Goal: Task Accomplishment & Management: Complete application form

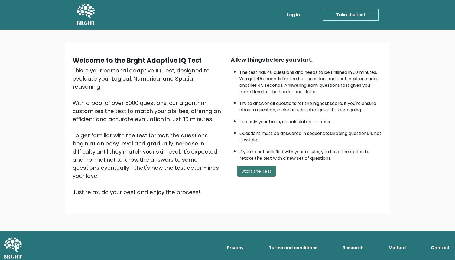
click at [258, 169] on button "Start the Test" at bounding box center [256, 171] width 38 height 11
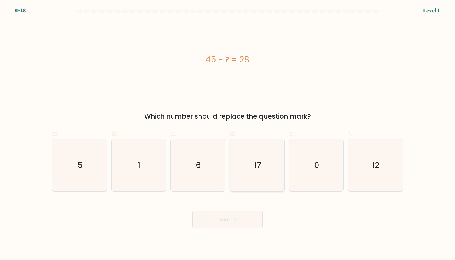
click at [258, 169] on text "17" at bounding box center [257, 165] width 7 height 11
click at [228, 134] on input "d. 17" at bounding box center [227, 132] width 0 height 4
radio input "true"
click at [236, 225] on button "Next" at bounding box center [227, 219] width 70 height 17
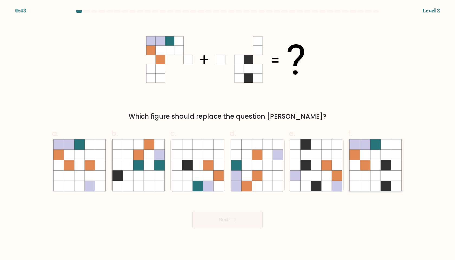
click at [380, 167] on icon at bounding box center [375, 165] width 10 height 10
click at [228, 134] on input "f." at bounding box center [227, 132] width 0 height 4
radio input "true"
click at [222, 226] on button "Next" at bounding box center [227, 219] width 70 height 17
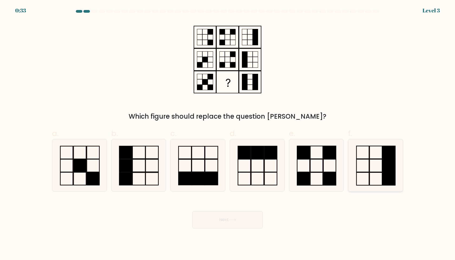
click at [371, 156] on icon at bounding box center [375, 165] width 52 height 52
click at [228, 134] on input "f." at bounding box center [227, 132] width 0 height 4
radio input "true"
click at [317, 168] on icon at bounding box center [316, 165] width 52 height 52
click at [228, 134] on input "e." at bounding box center [227, 132] width 0 height 4
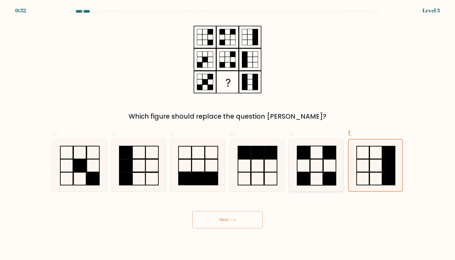
radio input "true"
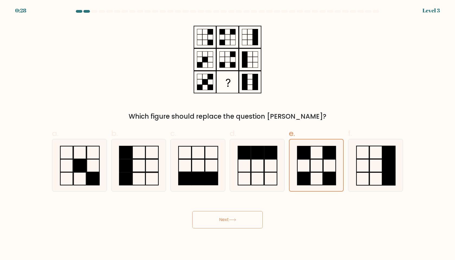
click at [250, 217] on button "Next" at bounding box center [227, 219] width 70 height 17
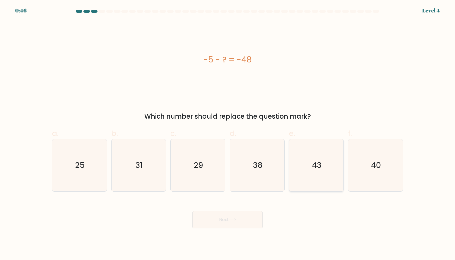
click at [317, 180] on icon "43" at bounding box center [316, 165] width 52 height 52
click at [228, 134] on input "e. 43" at bounding box center [227, 132] width 0 height 4
radio input "true"
click at [249, 215] on button "Next" at bounding box center [227, 219] width 70 height 17
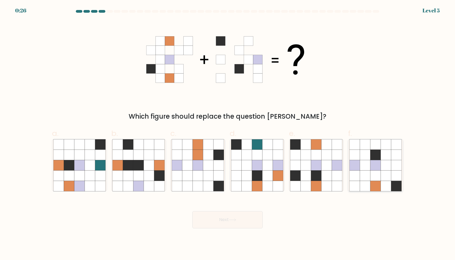
click at [369, 173] on icon at bounding box center [365, 176] width 10 height 10
click at [228, 134] on input "f." at bounding box center [227, 132] width 0 height 4
radio input "true"
click at [236, 216] on button "Next" at bounding box center [227, 219] width 70 height 17
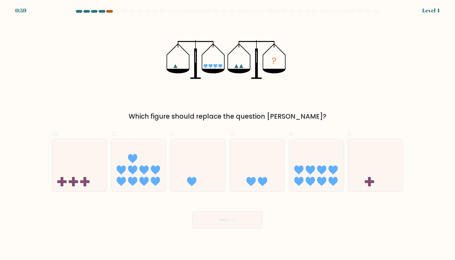
click at [110, 11] on div at bounding box center [109, 11] width 6 height 3
click at [307, 171] on icon at bounding box center [309, 170] width 9 height 9
click at [228, 134] on input "e." at bounding box center [227, 132] width 0 height 4
radio input "true"
click at [243, 220] on button "Next" at bounding box center [227, 219] width 70 height 17
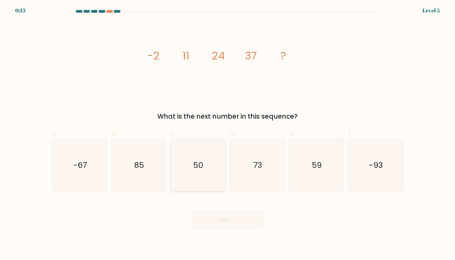
click at [199, 155] on icon "50" at bounding box center [198, 165] width 52 height 52
click at [227, 134] on input "c. 50" at bounding box center [227, 132] width 0 height 4
radio input "true"
click at [223, 216] on button "Next" at bounding box center [227, 219] width 70 height 17
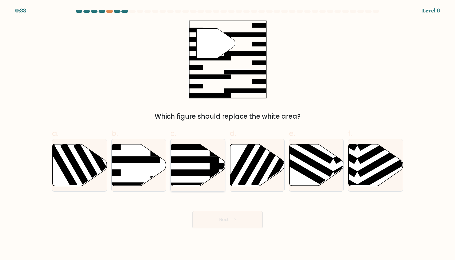
click at [194, 155] on icon at bounding box center [198, 166] width 54 height 42
click at [227, 134] on input "c." at bounding box center [227, 132] width 0 height 4
radio input "true"
click at [194, 155] on icon at bounding box center [198, 165] width 54 height 41
click at [227, 134] on input "c." at bounding box center [227, 132] width 0 height 4
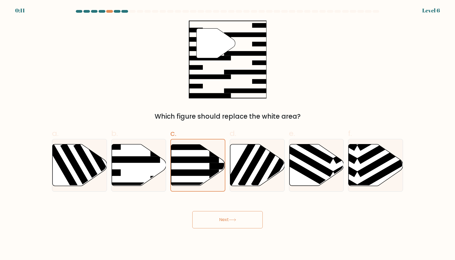
click at [224, 222] on button "Next" at bounding box center [227, 219] width 70 height 17
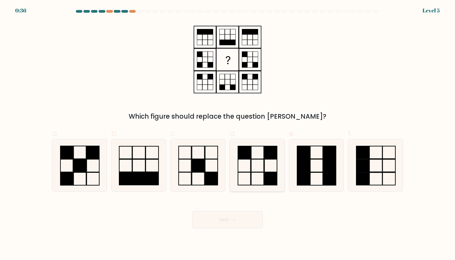
click at [263, 153] on icon at bounding box center [257, 165] width 52 height 52
click at [228, 134] on input "d." at bounding box center [227, 132] width 0 height 4
radio input "true"
click at [233, 218] on button "Next" at bounding box center [227, 219] width 70 height 17
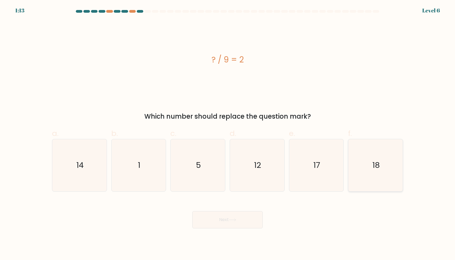
click at [374, 152] on icon "18" at bounding box center [375, 165] width 52 height 52
click at [228, 134] on input "f. 18" at bounding box center [227, 132] width 0 height 4
radio input "true"
click at [241, 220] on button "Next" at bounding box center [227, 219] width 70 height 17
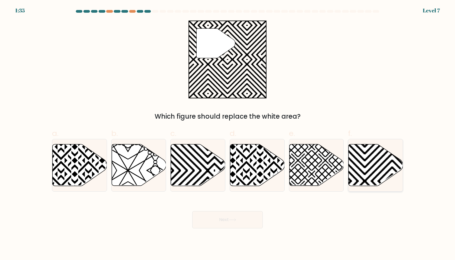
click at [356, 161] on icon at bounding box center [375, 166] width 54 height 42
click at [228, 134] on input "f." at bounding box center [227, 132] width 0 height 4
radio input "true"
click at [225, 220] on button "Next" at bounding box center [227, 219] width 70 height 17
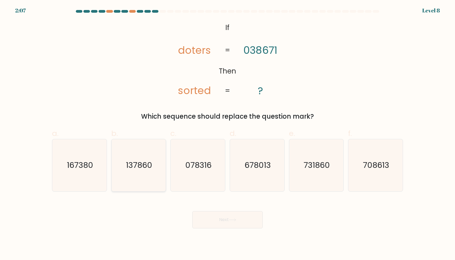
click at [135, 169] on text "137860" at bounding box center [139, 165] width 26 height 11
click at [227, 134] on input "b. 137860" at bounding box center [227, 132] width 0 height 4
radio input "true"
click at [213, 221] on button "Next" at bounding box center [227, 219] width 70 height 17
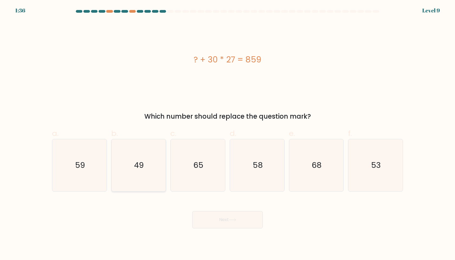
click at [152, 165] on icon "49" at bounding box center [138, 165] width 52 height 52
click at [227, 134] on input "b. 49" at bounding box center [227, 132] width 0 height 4
radio input "true"
click at [209, 216] on button "Next" at bounding box center [227, 219] width 70 height 17
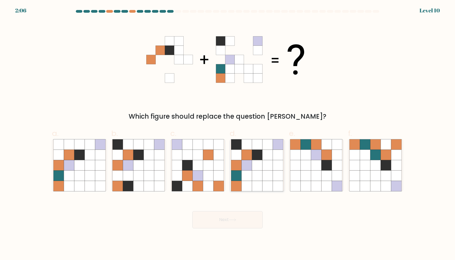
click at [259, 166] on icon at bounding box center [257, 165] width 10 height 10
click at [228, 134] on input "d." at bounding box center [227, 132] width 0 height 4
radio input "true"
click at [235, 221] on icon at bounding box center [232, 220] width 7 height 3
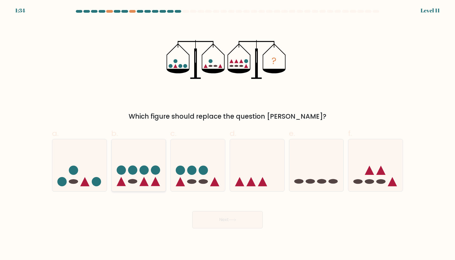
click at [142, 178] on icon at bounding box center [139, 165] width 54 height 45
click at [227, 134] on input "b." at bounding box center [227, 132] width 0 height 4
radio input "true"
click at [222, 218] on button "Next" at bounding box center [227, 219] width 70 height 17
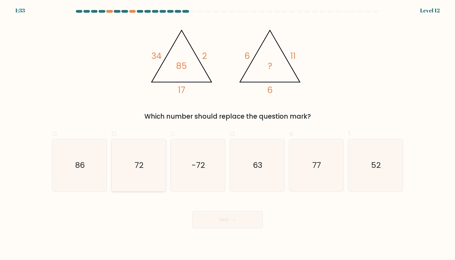
click at [145, 169] on icon "72" at bounding box center [138, 165] width 52 height 52
click at [227, 134] on input "b. 72" at bounding box center [227, 132] width 0 height 4
radio input "true"
click at [235, 219] on icon at bounding box center [232, 220] width 7 height 3
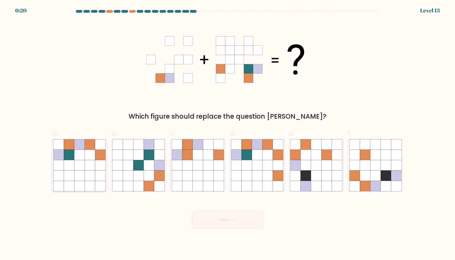
click at [73, 175] on icon at bounding box center [69, 176] width 10 height 10
click at [227, 134] on input "a." at bounding box center [227, 132] width 0 height 4
radio input "true"
click at [221, 218] on button "Next" at bounding box center [227, 219] width 70 height 17
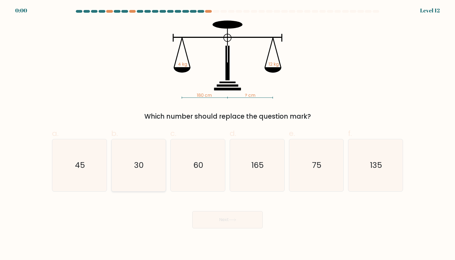
click at [147, 166] on icon "30" at bounding box center [138, 165] width 52 height 52
click at [227, 134] on input "b. 30" at bounding box center [227, 132] width 0 height 4
radio input "true"
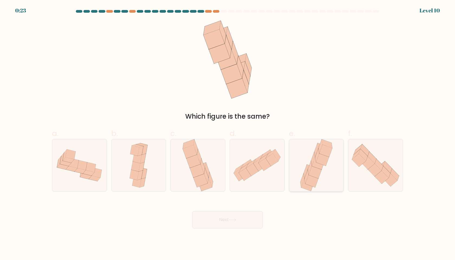
click at [310, 170] on icon at bounding box center [309, 168] width 4 height 14
click at [228, 134] on input "e." at bounding box center [227, 132] width 0 height 4
radio input "true"
click at [240, 220] on button "Next" at bounding box center [227, 219] width 70 height 17
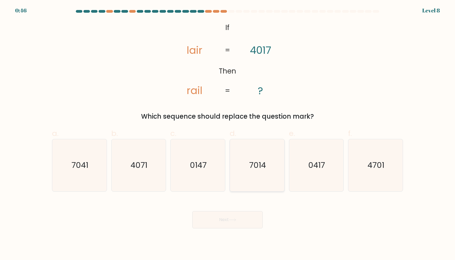
click at [261, 165] on text "7014" at bounding box center [257, 165] width 17 height 11
click at [228, 134] on input "d. 7014" at bounding box center [227, 132] width 0 height 4
radio input "true"
click at [222, 219] on button "Next" at bounding box center [227, 219] width 70 height 17
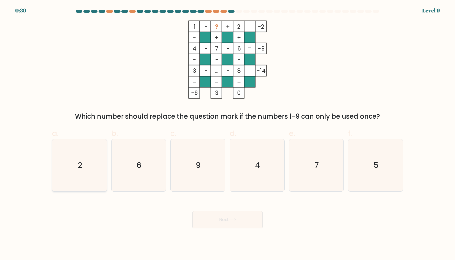
click at [89, 171] on icon "2" at bounding box center [79, 165] width 52 height 52
click at [227, 134] on input "a. 2" at bounding box center [227, 132] width 0 height 4
radio input "true"
click at [218, 226] on button "Next" at bounding box center [227, 219] width 70 height 17
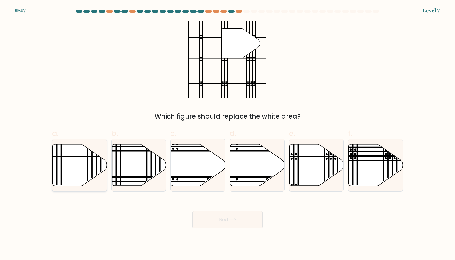
click at [89, 158] on icon at bounding box center [80, 166] width 54 height 42
click at [227, 134] on input "a." at bounding box center [227, 132] width 0 height 4
radio input "true"
click at [248, 216] on button "Next" at bounding box center [227, 219] width 70 height 17
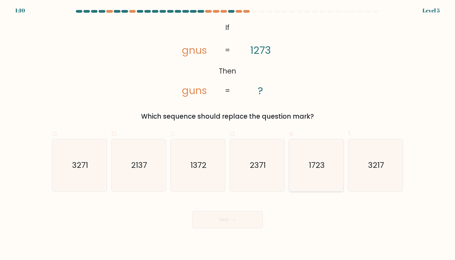
click at [321, 172] on icon "1723" at bounding box center [316, 165] width 52 height 52
click at [228, 134] on input "e. 1723" at bounding box center [227, 132] width 0 height 4
radio input "true"
click at [211, 216] on button "Next" at bounding box center [227, 219] width 70 height 17
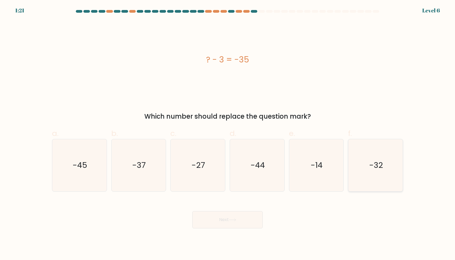
click at [372, 175] on icon "-32" at bounding box center [375, 165] width 52 height 52
click at [228, 134] on input "f. -32" at bounding box center [227, 132] width 0 height 4
radio input "true"
click at [226, 221] on button "Next" at bounding box center [227, 219] width 70 height 17
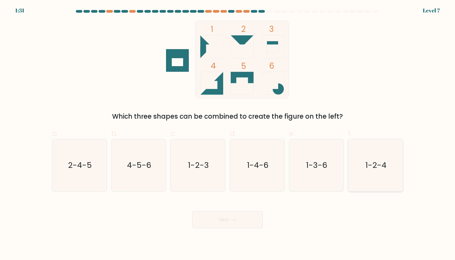
click at [384, 169] on text "1-2-4" at bounding box center [375, 165] width 21 height 11
click at [228, 134] on input "f. 1-2-4" at bounding box center [227, 132] width 0 height 4
radio input "true"
click at [240, 225] on button "Next" at bounding box center [227, 219] width 70 height 17
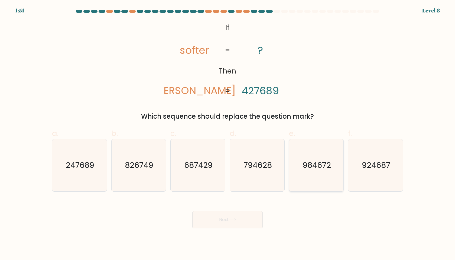
click at [312, 172] on icon "984672" at bounding box center [316, 165] width 52 height 52
click at [228, 134] on input "e. 984672" at bounding box center [227, 132] width 0 height 4
radio input "true"
click at [384, 165] on text "924687" at bounding box center [376, 165] width 28 height 11
click at [228, 134] on input "f. 924687" at bounding box center [227, 132] width 0 height 4
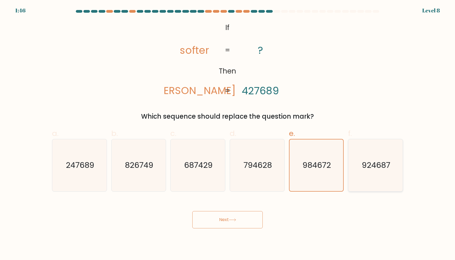
radio input "true"
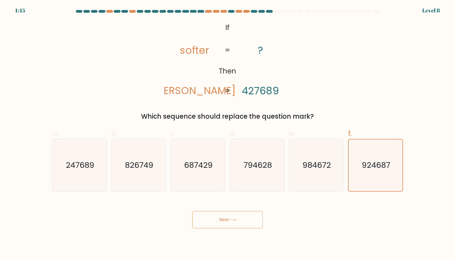
click at [238, 216] on button "Next" at bounding box center [227, 219] width 70 height 17
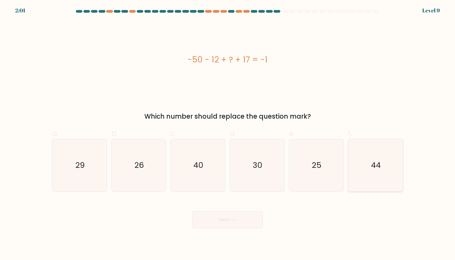
click at [374, 172] on icon "44" at bounding box center [375, 165] width 52 height 52
click at [228, 134] on input "f. 44" at bounding box center [227, 132] width 0 height 4
radio input "true"
click at [214, 224] on button "Next" at bounding box center [227, 219] width 70 height 17
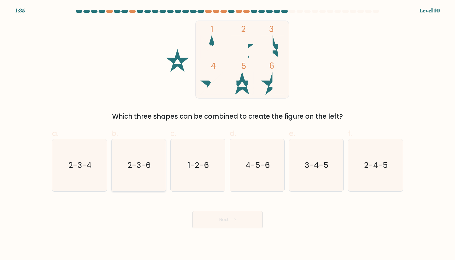
click at [137, 149] on icon "2-3-6" at bounding box center [138, 165] width 52 height 52
click at [227, 134] on input "b. 2-3-6" at bounding box center [227, 132] width 0 height 4
radio input "true"
click at [205, 216] on button "Next" at bounding box center [227, 219] width 70 height 17
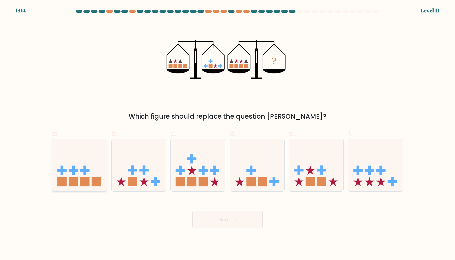
click at [101, 163] on icon at bounding box center [79, 165] width 54 height 45
click at [227, 134] on input "a." at bounding box center [227, 132] width 0 height 4
radio input "true"
click at [222, 227] on button "Next" at bounding box center [227, 219] width 70 height 17
click at [232, 218] on button "Next" at bounding box center [227, 219] width 70 height 17
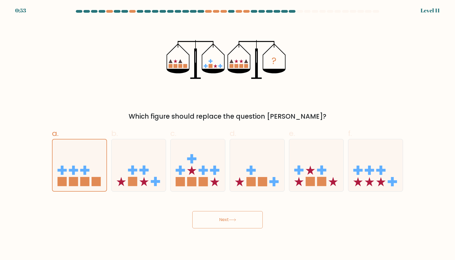
click at [222, 222] on button "Next" at bounding box center [227, 219] width 70 height 17
click at [219, 218] on button "Next" at bounding box center [227, 219] width 70 height 17
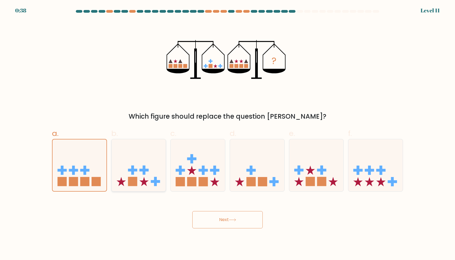
click at [129, 175] on icon at bounding box center [139, 165] width 54 height 45
click at [227, 134] on input "b." at bounding box center [227, 132] width 0 height 4
radio input "true"
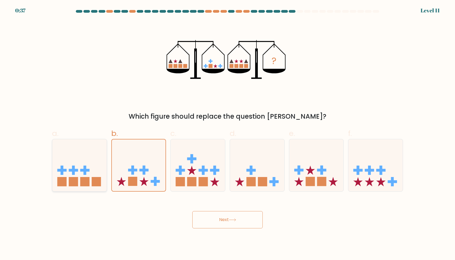
click at [84, 168] on rect at bounding box center [84, 170] width 3 height 9
click at [227, 134] on input "a." at bounding box center [227, 132] width 0 height 4
radio input "true"
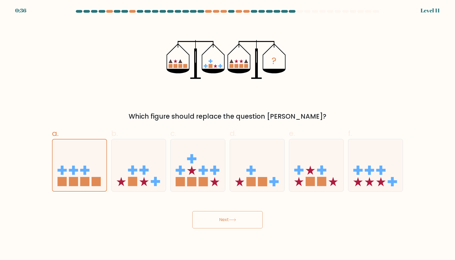
click at [230, 222] on button "Next" at bounding box center [227, 219] width 70 height 17
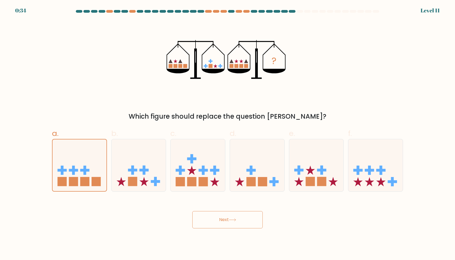
click at [230, 222] on button "Next" at bounding box center [227, 219] width 70 height 17
click at [240, 219] on button "Next" at bounding box center [227, 219] width 70 height 17
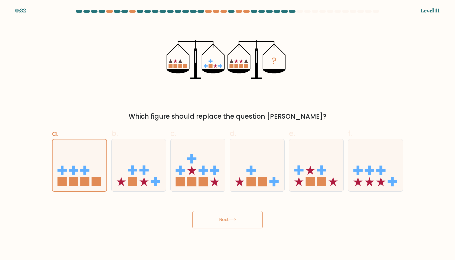
click at [240, 219] on button "Next" at bounding box center [227, 219] width 70 height 17
click at [192, 211] on button "Next" at bounding box center [227, 219] width 70 height 17
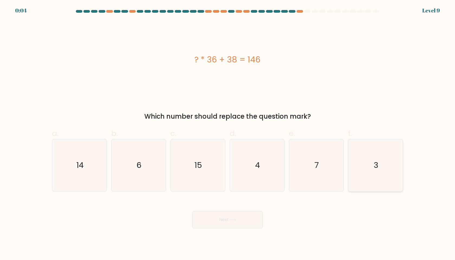
click at [375, 185] on icon "3" at bounding box center [375, 165] width 52 height 52
click at [228, 134] on input "f. 3" at bounding box center [227, 132] width 0 height 4
radio input "true"
click at [227, 216] on button "Next" at bounding box center [227, 219] width 70 height 17
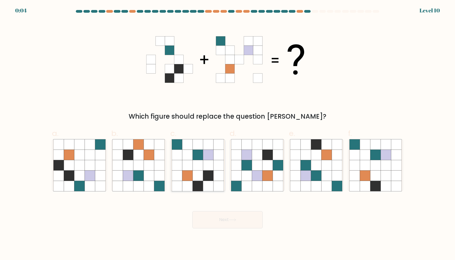
click at [205, 163] on icon at bounding box center [208, 165] width 10 height 10
click at [227, 134] on input "c." at bounding box center [227, 132] width 0 height 4
radio input "true"
click at [226, 222] on button "Next" at bounding box center [227, 219] width 70 height 17
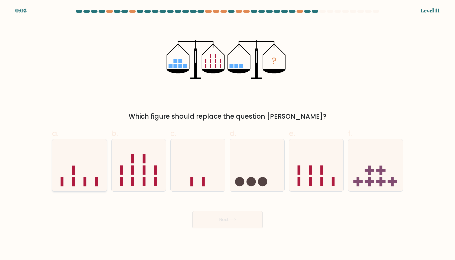
click at [72, 163] on icon at bounding box center [79, 165] width 54 height 45
click at [227, 134] on input "a." at bounding box center [227, 132] width 0 height 4
radio input "true"
click at [220, 222] on button "Next" at bounding box center [227, 219] width 70 height 17
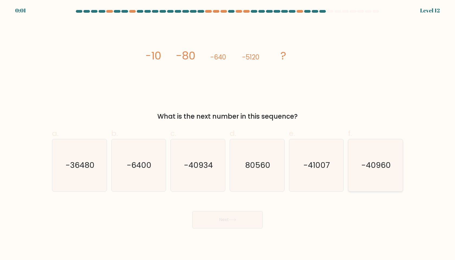
click at [393, 164] on icon "-40960" at bounding box center [375, 165] width 52 height 52
click at [228, 134] on input "f. -40960" at bounding box center [227, 132] width 0 height 4
radio input "true"
click at [219, 225] on button "Next" at bounding box center [227, 219] width 70 height 17
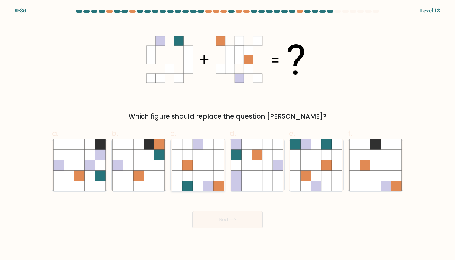
click at [214, 189] on icon at bounding box center [218, 186] width 10 height 10
click at [227, 134] on input "c." at bounding box center [227, 132] width 0 height 4
radio input "true"
click at [224, 210] on div "Next" at bounding box center [227, 213] width 357 height 30
click at [225, 218] on button "Next" at bounding box center [227, 219] width 70 height 17
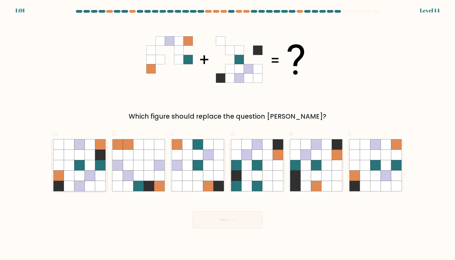
click at [91, 172] on icon at bounding box center [90, 176] width 10 height 10
click at [227, 134] on input "a." at bounding box center [227, 132] width 0 height 4
radio input "true"
click at [229, 219] on button "Next" at bounding box center [227, 219] width 70 height 17
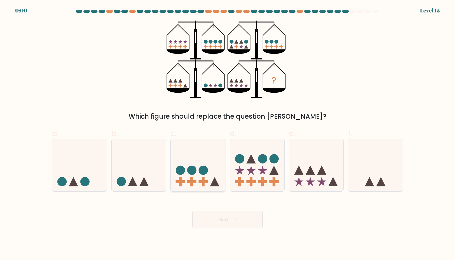
click at [197, 174] on icon at bounding box center [198, 165] width 54 height 45
click at [227, 134] on input "c." at bounding box center [227, 132] width 0 height 4
radio input "true"
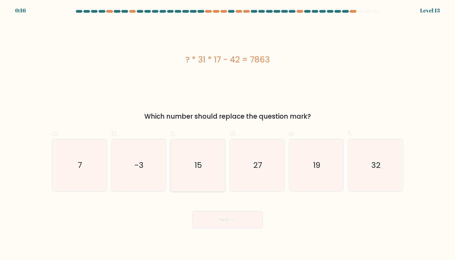
click at [202, 180] on icon "15" at bounding box center [198, 165] width 52 height 52
click at [227, 134] on input "c. 15" at bounding box center [227, 132] width 0 height 4
radio input "true"
click at [218, 220] on button "Next" at bounding box center [227, 219] width 70 height 17
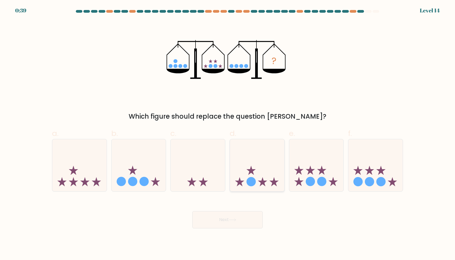
click at [267, 182] on icon at bounding box center [257, 165] width 54 height 45
click at [228, 134] on input "d." at bounding box center [227, 132] width 0 height 4
radio input "true"
click at [234, 224] on button "Next" at bounding box center [227, 219] width 70 height 17
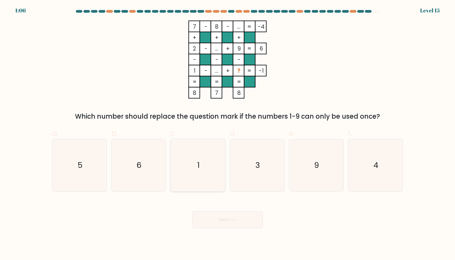
click at [192, 166] on icon "1" at bounding box center [198, 165] width 52 height 52
click at [227, 134] on input "c. 1" at bounding box center [227, 132] width 0 height 4
radio input "true"
click at [218, 221] on button "Next" at bounding box center [227, 219] width 70 height 17
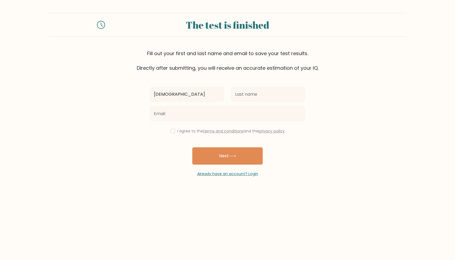
type input "Jesuferanmi Atunbi"
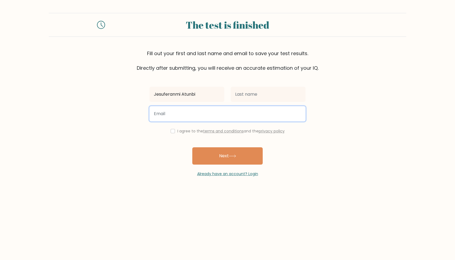
click at [176, 113] on input "email" at bounding box center [227, 113] width 156 height 15
type input "[EMAIL_ADDRESS][DOMAIN_NAME]"
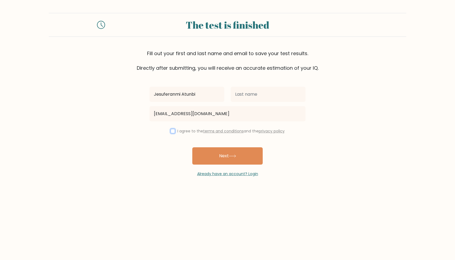
click at [173, 131] on input "checkbox" at bounding box center [173, 131] width 4 height 4
checkbox input "true"
click at [215, 148] on button "Next" at bounding box center [227, 156] width 70 height 17
type input "Atunbi"
drag, startPoint x: 191, startPoint y: 95, endPoint x: 182, endPoint y: 94, distance: 8.4
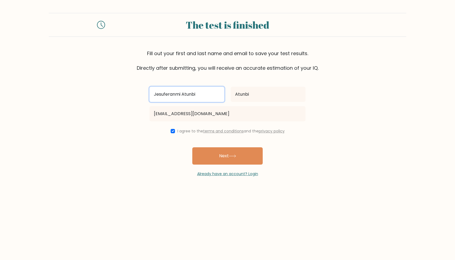
click at [182, 94] on input "Jesuferanmi Atunbi" at bounding box center [186, 94] width 75 height 15
type input "Jesuferanmi"
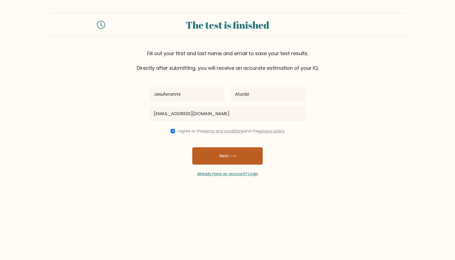
click at [232, 157] on icon at bounding box center [232, 156] width 7 height 3
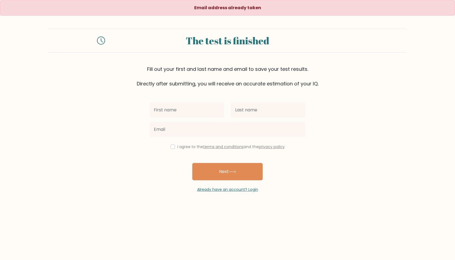
click at [211, 115] on input "text" at bounding box center [186, 110] width 75 height 15
type input "Jesuferanmi"
click at [260, 108] on input "text" at bounding box center [268, 110] width 75 height 15
type input "Atunbi"
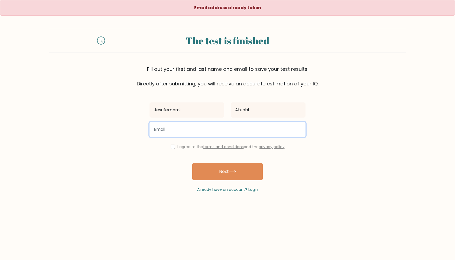
click at [215, 135] on input "email" at bounding box center [227, 129] width 156 height 15
type input "[EMAIL_ADDRESS][DOMAIN_NAME]"
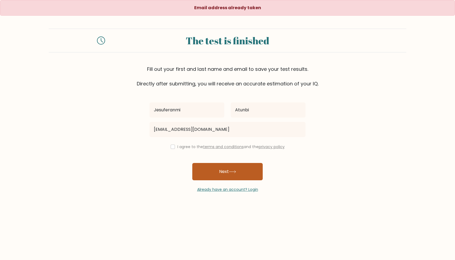
click at [228, 166] on button "Next" at bounding box center [227, 171] width 70 height 17
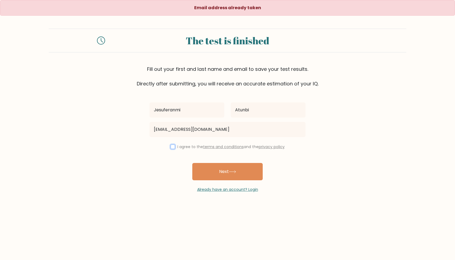
click at [171, 148] on input "checkbox" at bounding box center [173, 147] width 4 height 4
checkbox input "true"
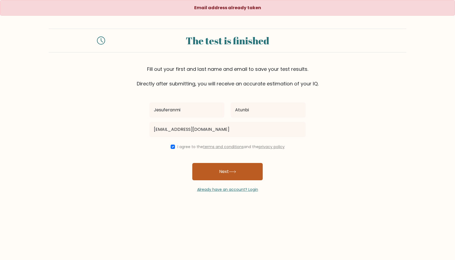
click at [211, 168] on button "Next" at bounding box center [227, 171] width 70 height 17
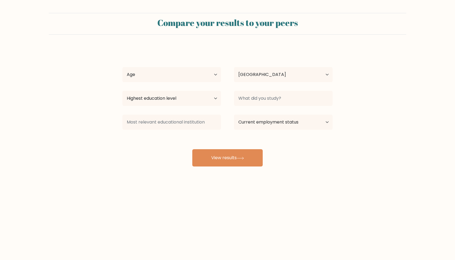
select select "NG"
click at [216, 77] on select "Age Under 18 years old 18-24 years old 25-34 years old 35-44 years old 45-54 ye…" at bounding box center [171, 74] width 99 height 15
click at [244, 164] on button "View results" at bounding box center [227, 157] width 70 height 17
click at [183, 77] on select "Age Under 18 years old 18-24 years old 25-34 years old 35-44 years old 45-54 ye…" at bounding box center [171, 74] width 99 height 15
select select "18_24"
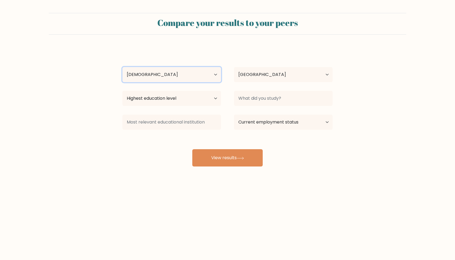
click at [122, 67] on select "Age Under 18 years old 18-24 years old 25-34 years old 35-44 years old 45-54 ye…" at bounding box center [171, 74] width 99 height 15
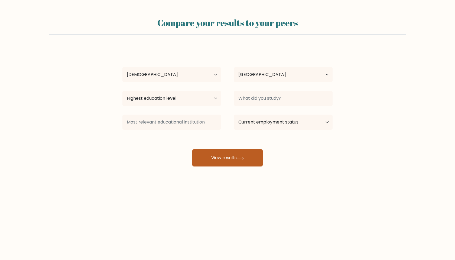
click at [232, 156] on button "View results" at bounding box center [227, 157] width 70 height 17
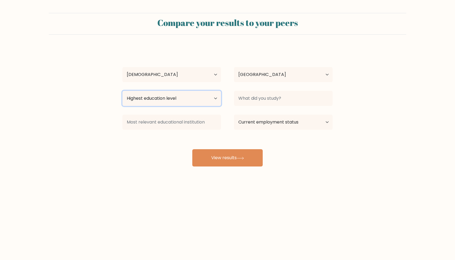
click at [204, 100] on select "Highest education level No schooling Primary Lower Secondary Upper Secondary Oc…" at bounding box center [171, 98] width 99 height 15
select select "bachelors_degree"
click at [122, 91] on select "Highest education level No schooling Primary Lower Secondary Upper Secondary Oc…" at bounding box center [171, 98] width 99 height 15
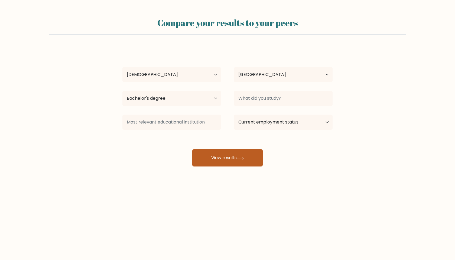
click at [230, 161] on button "View results" at bounding box center [227, 157] width 70 height 17
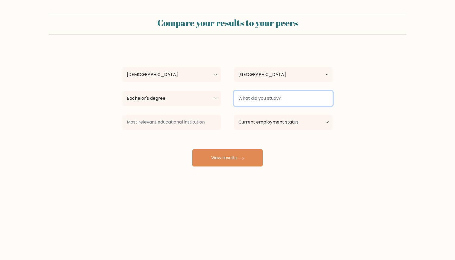
click at [257, 100] on input at bounding box center [283, 98] width 99 height 15
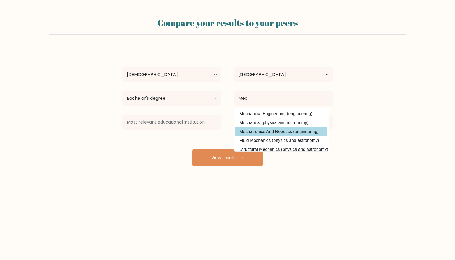
click at [276, 129] on option "Mechatronics And Robotics (engineering)" at bounding box center [281, 131] width 92 height 9
type input "Mechatronics And Robotics"
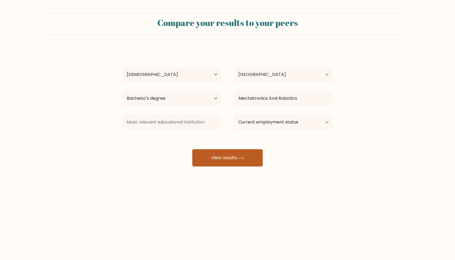
click at [234, 157] on button "View results" at bounding box center [227, 157] width 70 height 17
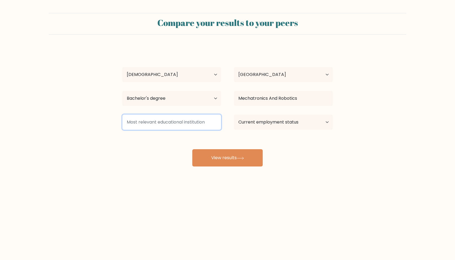
click at [202, 124] on input at bounding box center [171, 122] width 99 height 15
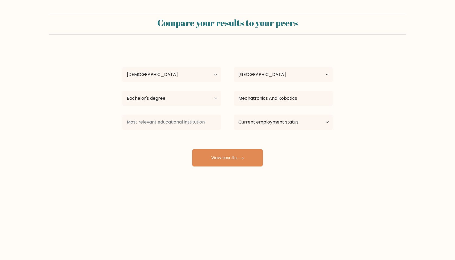
click at [193, 208] on body "Compare your results to your peers Jesuferanmi Atunbi Age Under 18 years old 18…" at bounding box center [227, 130] width 455 height 260
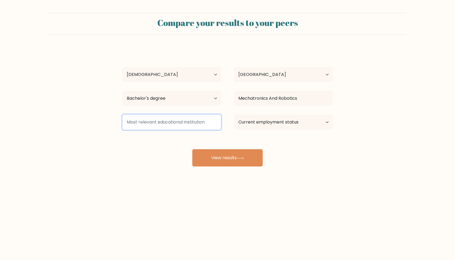
click at [182, 124] on input at bounding box center [171, 122] width 99 height 15
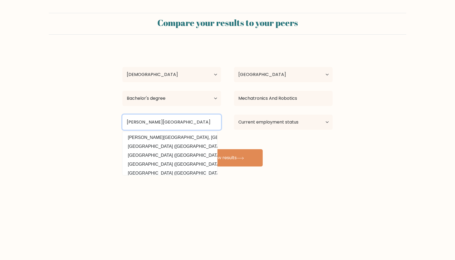
type input "Abiola Ajimobi Technical University"
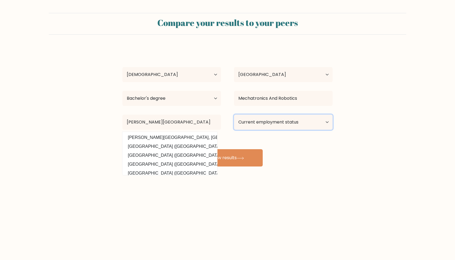
click at [247, 128] on select "Current employment status Employed Student Retired Other / prefer not to answer" at bounding box center [283, 122] width 99 height 15
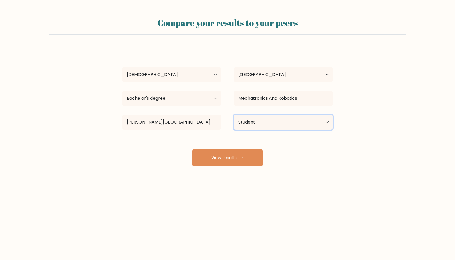
click at [234, 115] on select "Current employment status Employed Student Retired Other / prefer not to answer" at bounding box center [283, 122] width 99 height 15
click at [254, 121] on select "Current employment status Employed Student Retired Other / prefer not to answer" at bounding box center [283, 122] width 99 height 15
select select "employed"
click at [234, 115] on select "Current employment status Employed Student Retired Other / prefer not to answer" at bounding box center [283, 122] width 99 height 15
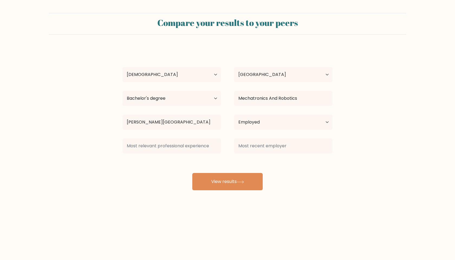
click at [239, 156] on div "Jesuferanmi Atunbi Age Under 18 years old 18-24 years old 25-34 years old 35-44…" at bounding box center [227, 119] width 217 height 143
click at [219, 187] on button "View results" at bounding box center [227, 181] width 70 height 17
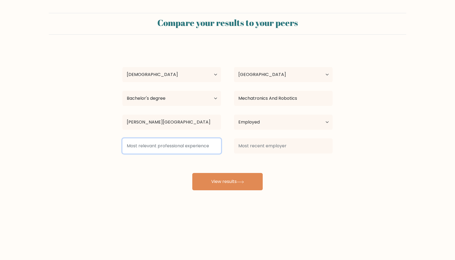
click at [198, 145] on input at bounding box center [171, 146] width 99 height 15
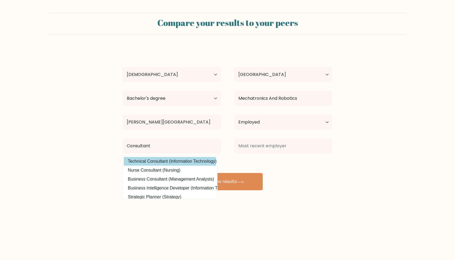
click at [188, 165] on option "Technical Consultant (Information Technology)" at bounding box center [170, 161] width 92 height 9
type input "Technical Consultant"
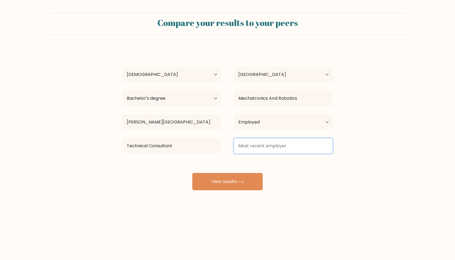
click at [263, 149] on input at bounding box center [283, 146] width 99 height 15
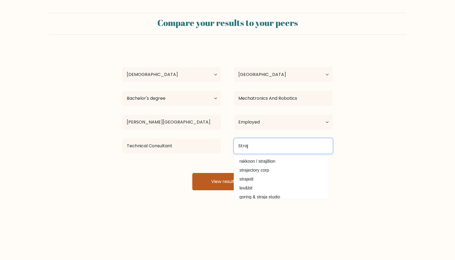
type input "Straj"
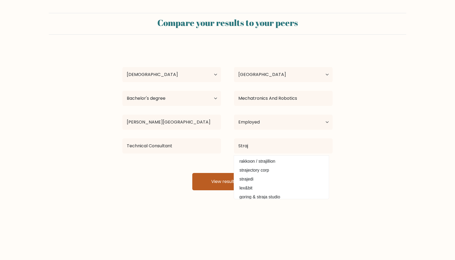
click at [217, 183] on button "View results" at bounding box center [227, 181] width 70 height 17
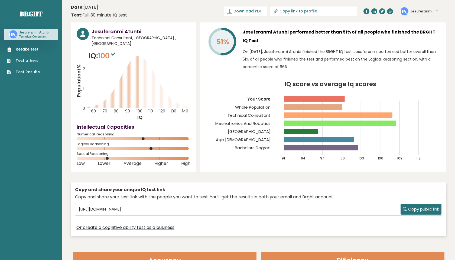
click at [334, 37] on h3 "Jesuferanmi Atunbi performed better than 51% of all people who finished the BRG…" at bounding box center [342, 36] width 198 height 17
